Goal: Book appointment/travel/reservation

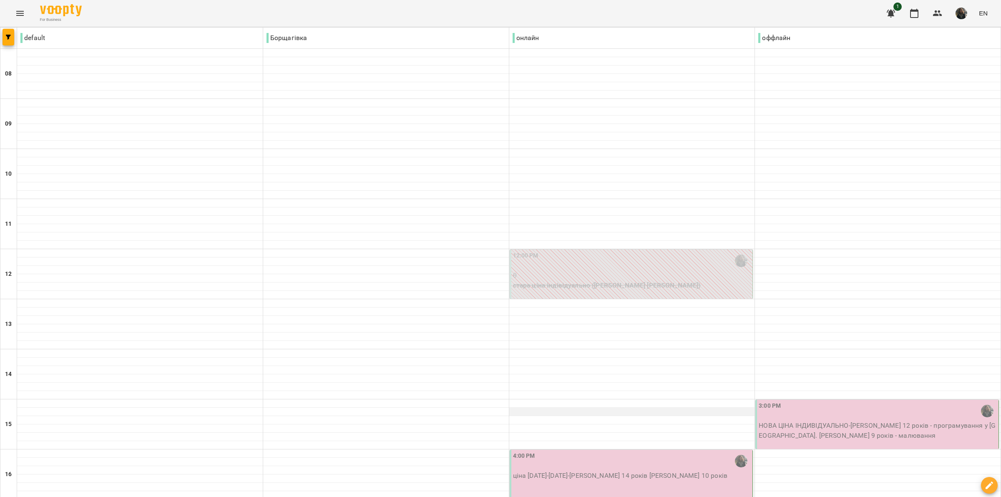
scroll to position [156, 0]
click at [805, 401] on div "3:00 PM" at bounding box center [877, 410] width 238 height 19
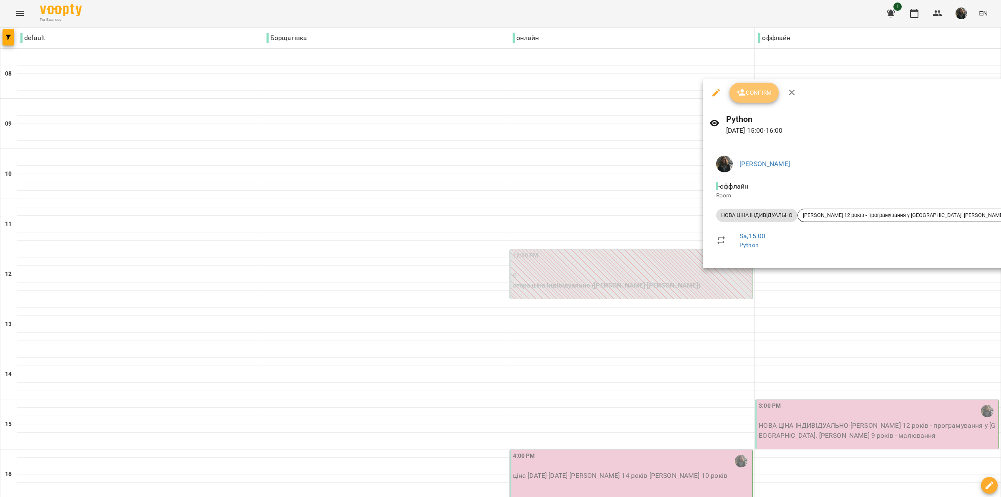
click at [761, 100] on button "Confirm" at bounding box center [753, 93] width 49 height 20
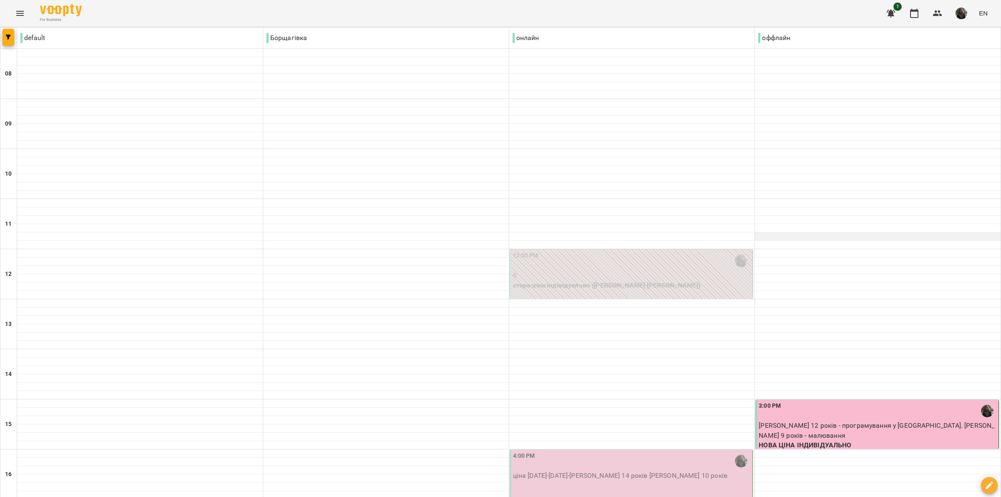
scroll to position [208, 0]
